Goal: Information Seeking & Learning: Learn about a topic

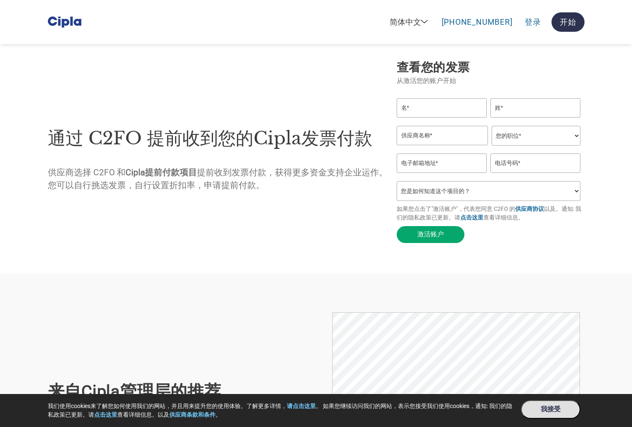
click at [91, 85] on div "通过 C2FO 提前收到您的Cipla发票付款 供应商选择 C2FO 和 Cipla提前付款项目 提前收到发票付款，获得更多资金支持企业运作。您可以自行挑选发…" at bounding box center [218, 153] width 341 height 168
